Goal: Information Seeking & Learning: Learn about a topic

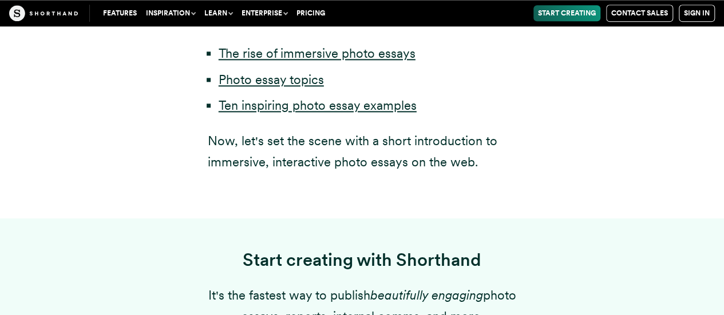
scroll to position [729, 0]
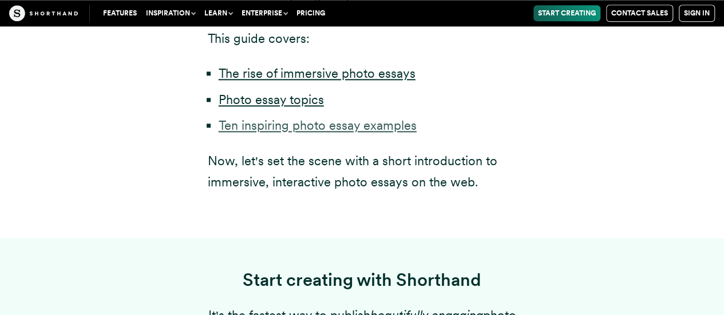
click at [390, 133] on link "Ten inspiring photo essay examples" at bounding box center [318, 125] width 198 height 15
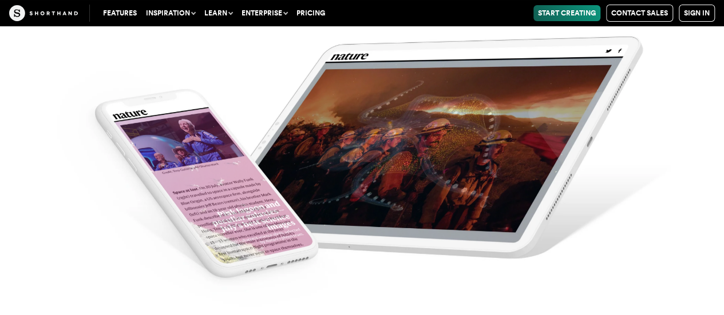
scroll to position [4361, 0]
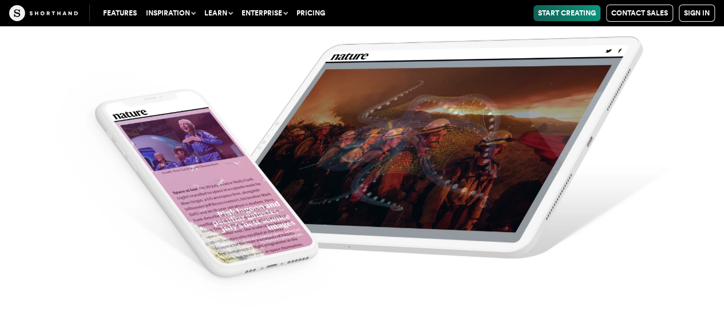
click at [471, 152] on img at bounding box center [362, 157] width 724 height 315
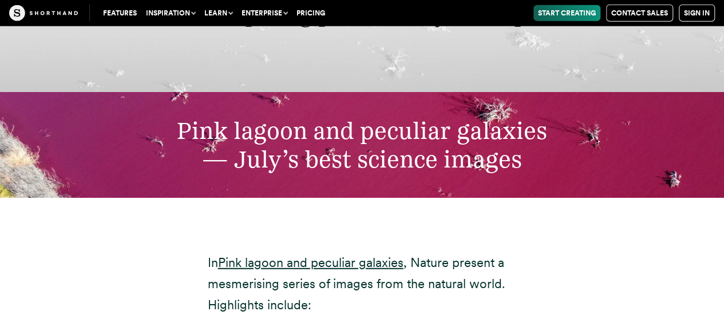
scroll to position [3571, 0]
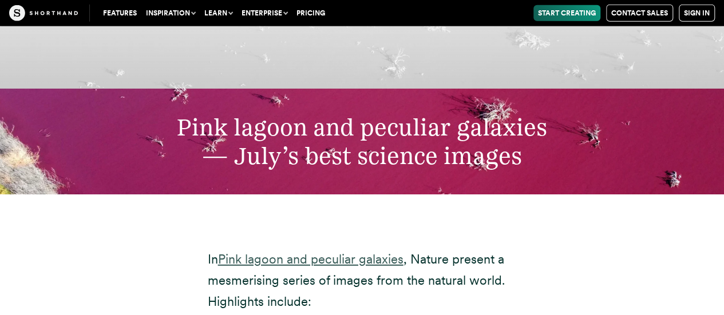
click at [266, 252] on link "Pink lagoon and peculiar galaxies" at bounding box center [310, 259] width 185 height 15
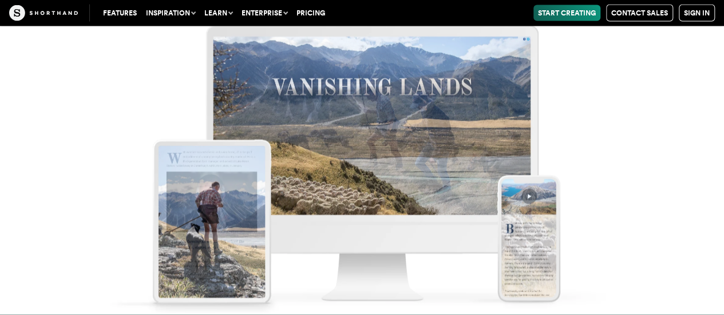
scroll to position [5569, 0]
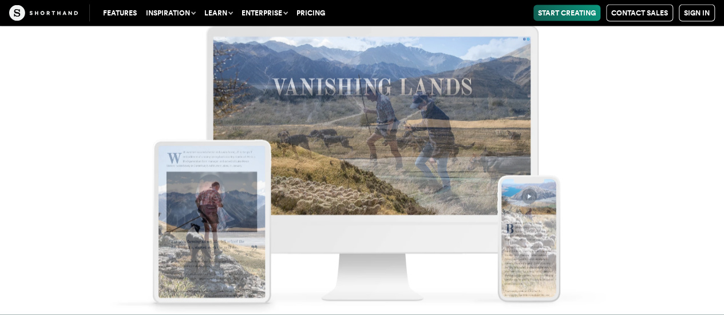
click at [520, 240] on img at bounding box center [362, 157] width 724 height 315
click at [520, 194] on img at bounding box center [362, 157] width 724 height 315
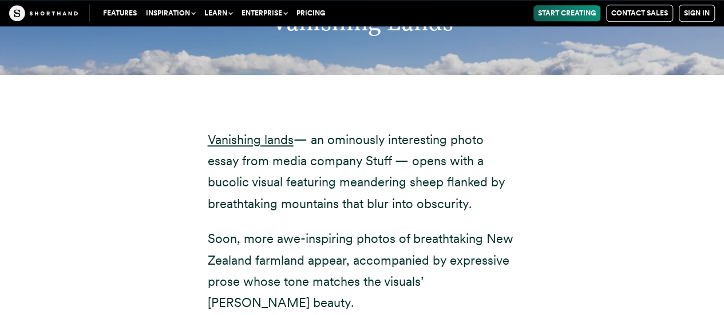
scroll to position [4962, 0]
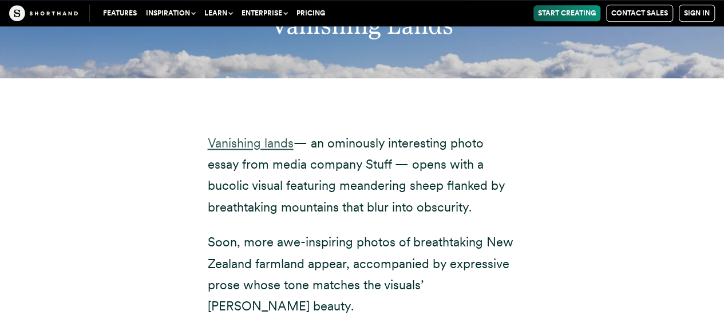
click at [253, 136] on link "Vanishing lands" at bounding box center [251, 143] width 86 height 15
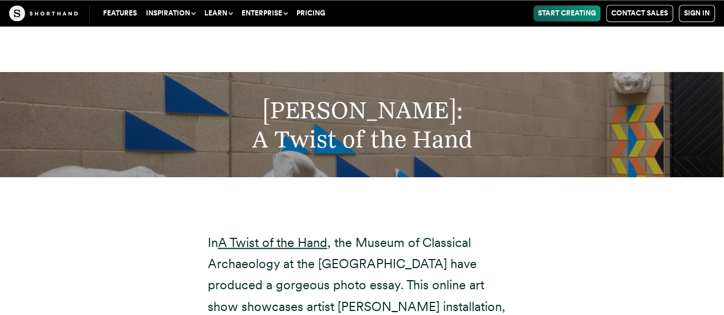
scroll to position [7465, 0]
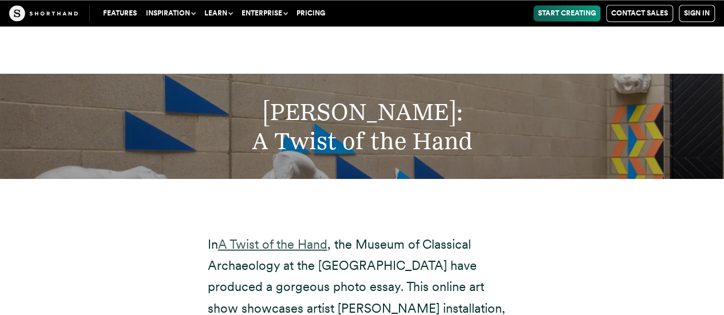
click at [281, 236] on link "A Twist of the Hand" at bounding box center [272, 243] width 109 height 15
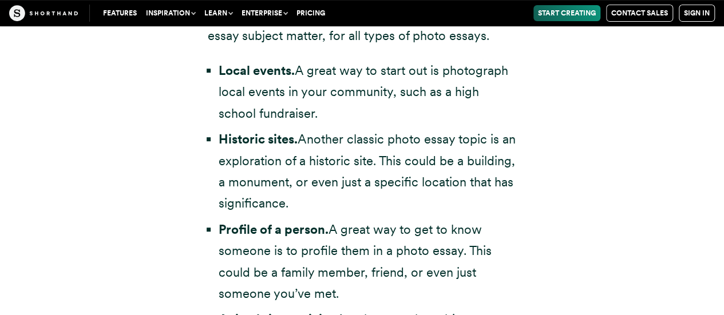
scroll to position [2365, 0]
